Goal: Transaction & Acquisition: Purchase product/service

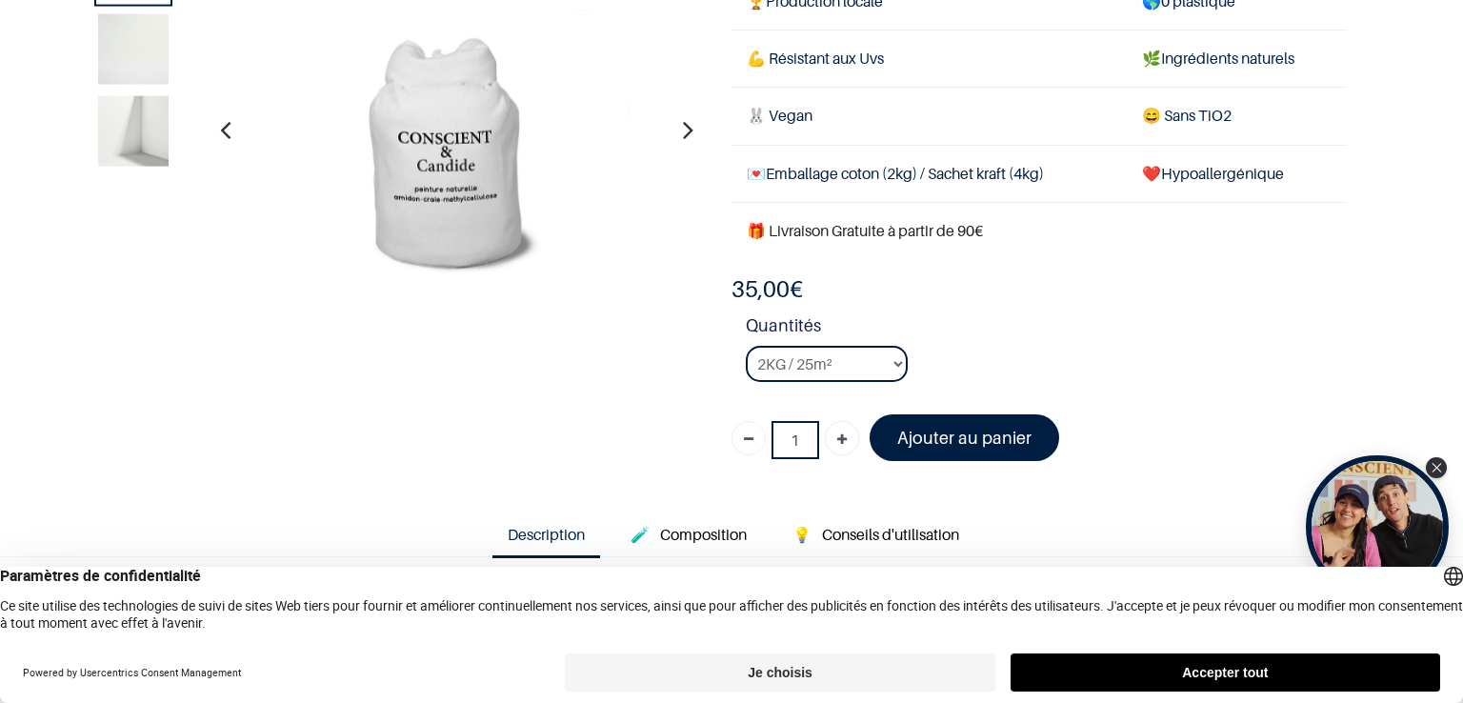
scroll to position [286, 0]
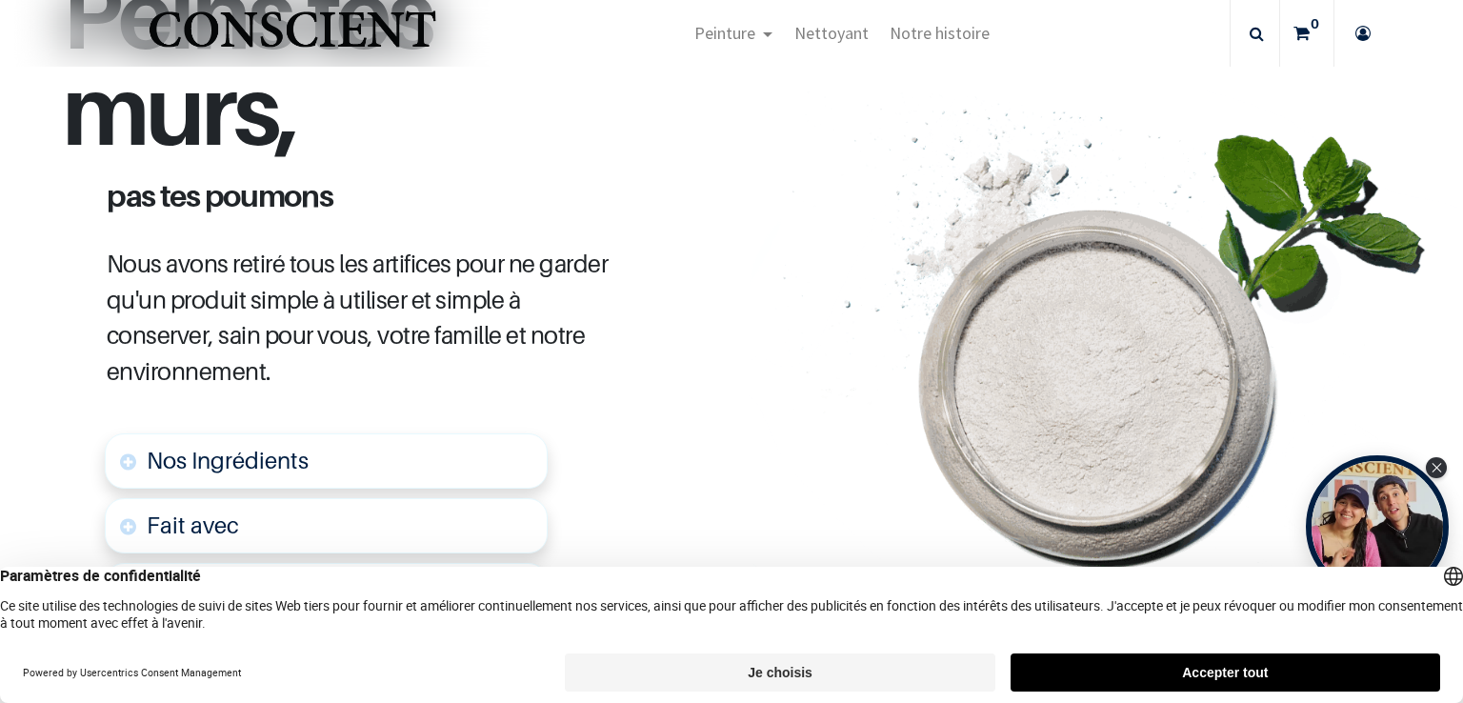
scroll to position [1047, 0]
